Goal: Information Seeking & Learning: Check status

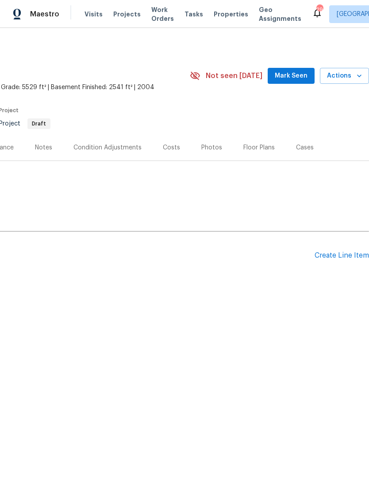
scroll to position [0, 131]
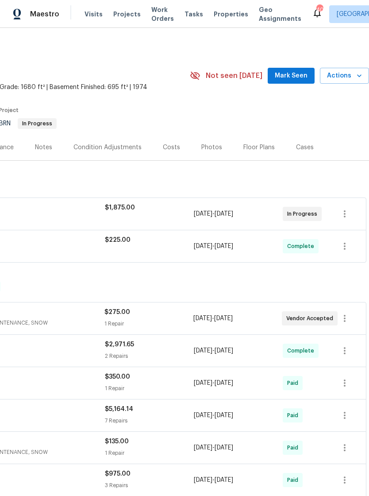
scroll to position [0, 131]
click at [173, 148] on div "Costs" at bounding box center [171, 147] width 17 height 9
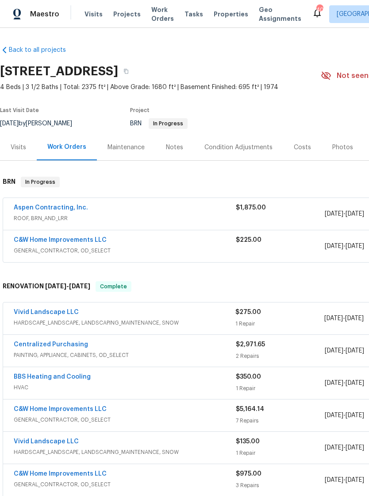
click at [206, 328] on div "Vivid Landscape LLC HARDSCAPE_LANDSCAPE, LANDSCAPING_MAINTENANCE, SNOW" at bounding box center [125, 318] width 222 height 21
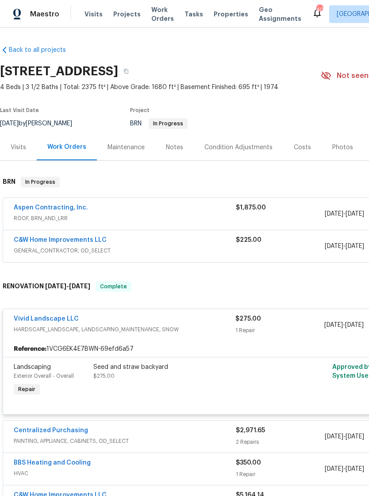
click at [21, 146] on div "Visits" at bounding box center [19, 147] width 16 height 9
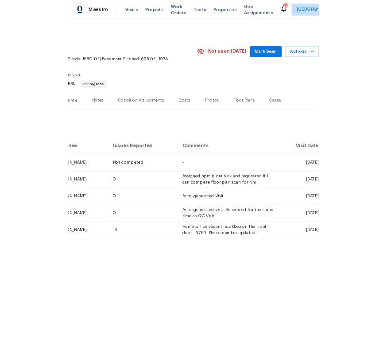
scroll to position [0, 131]
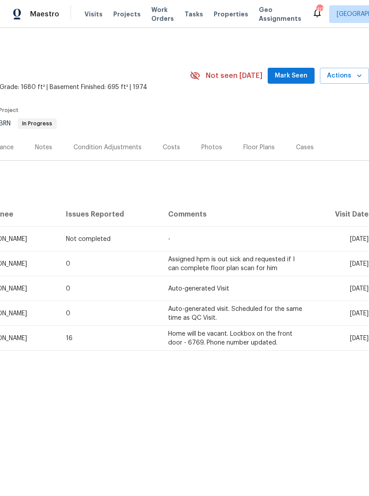
click at [364, 237] on span "Tue, Aug 19 2025" at bounding box center [359, 239] width 19 height 6
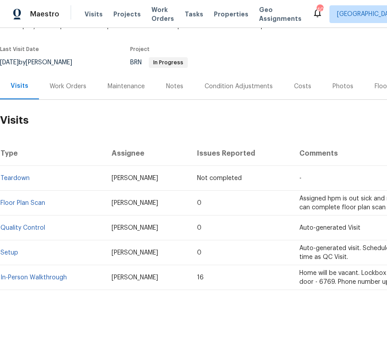
scroll to position [61, 0]
click at [19, 181] on link "Teardown" at bounding box center [14, 178] width 29 height 6
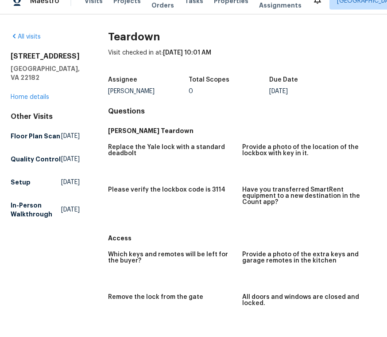
scroll to position [14, 0]
